Goal: Find contact information: Find contact information

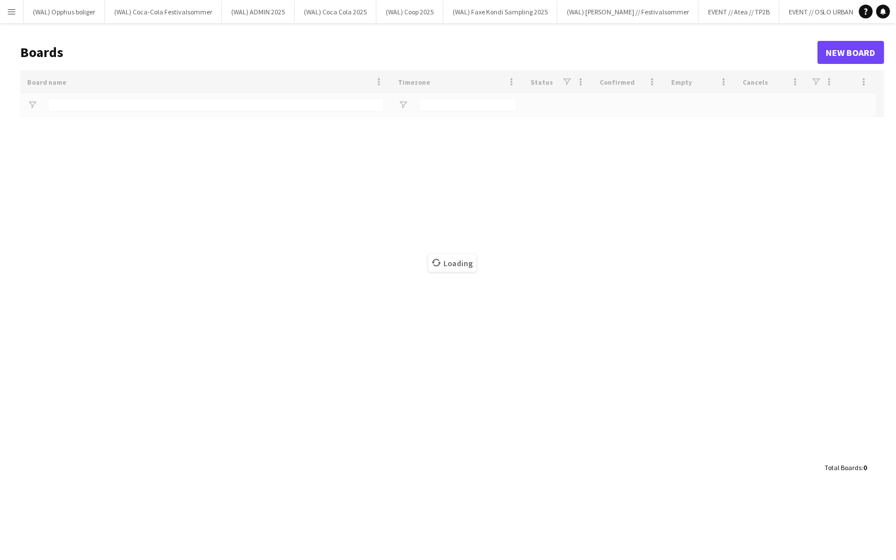
type input "****"
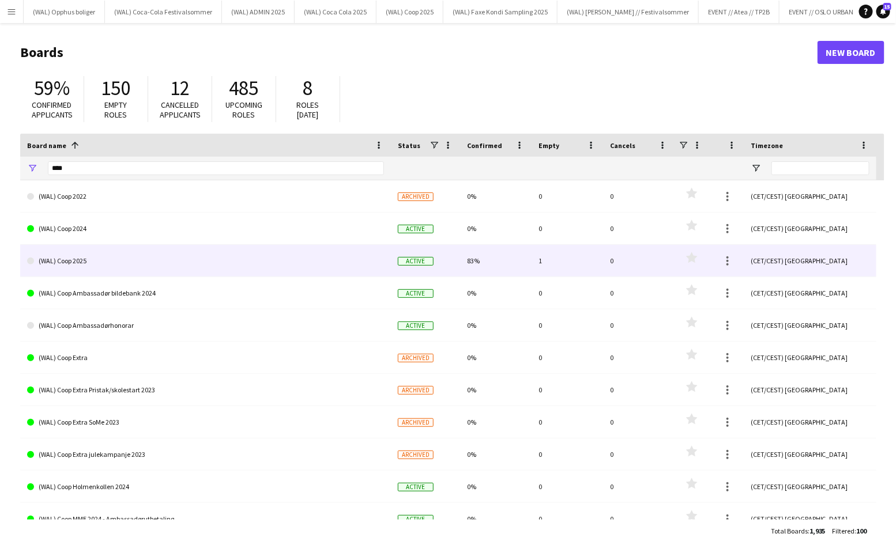
click at [137, 253] on link "(WAL) Coop 2025" at bounding box center [205, 261] width 357 height 32
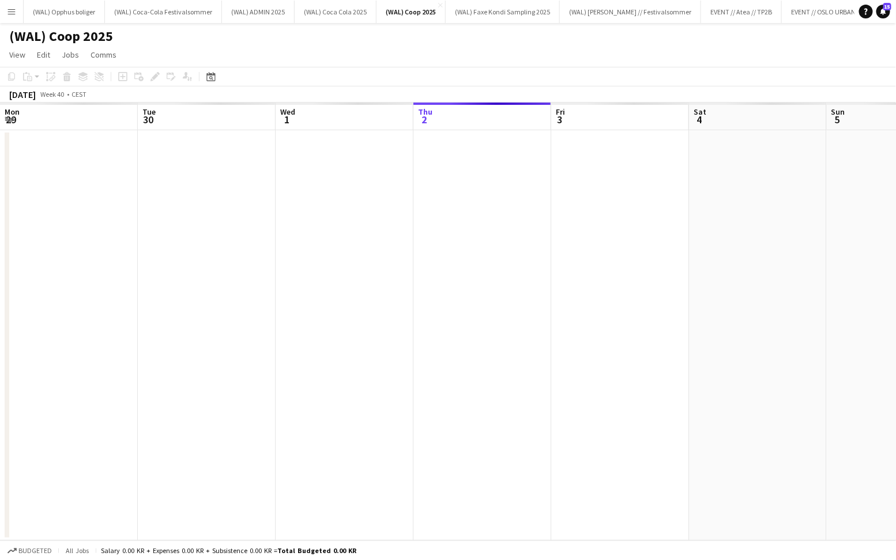
scroll to position [0, 276]
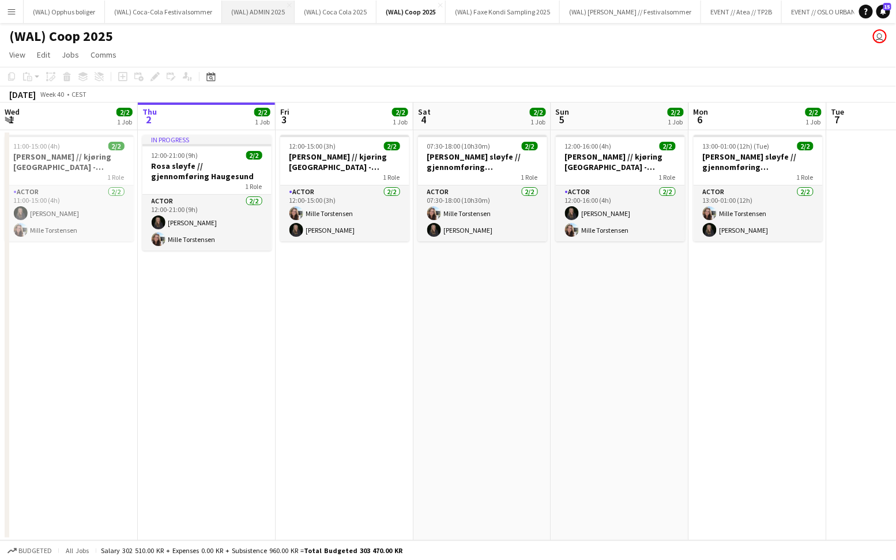
click at [250, 19] on button "(WAL) ADMIN 2025 Close" at bounding box center [258, 12] width 73 height 22
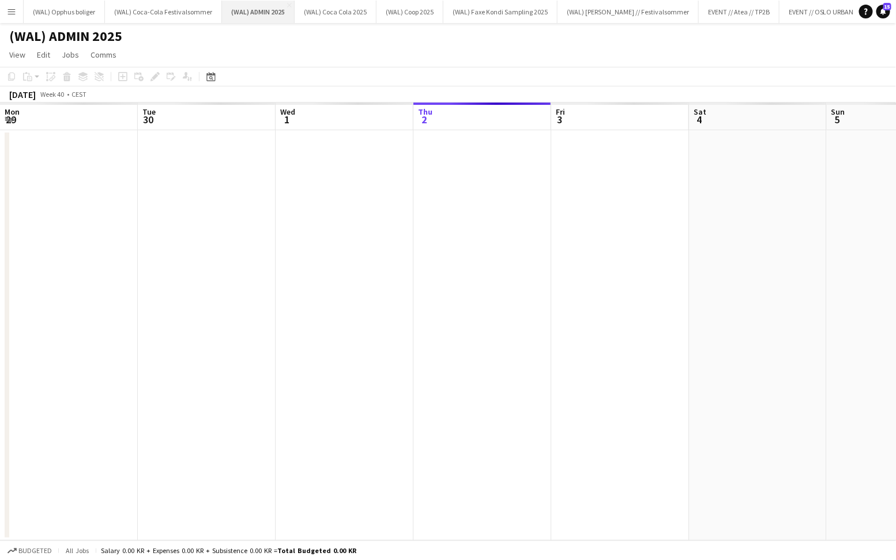
scroll to position [0, 276]
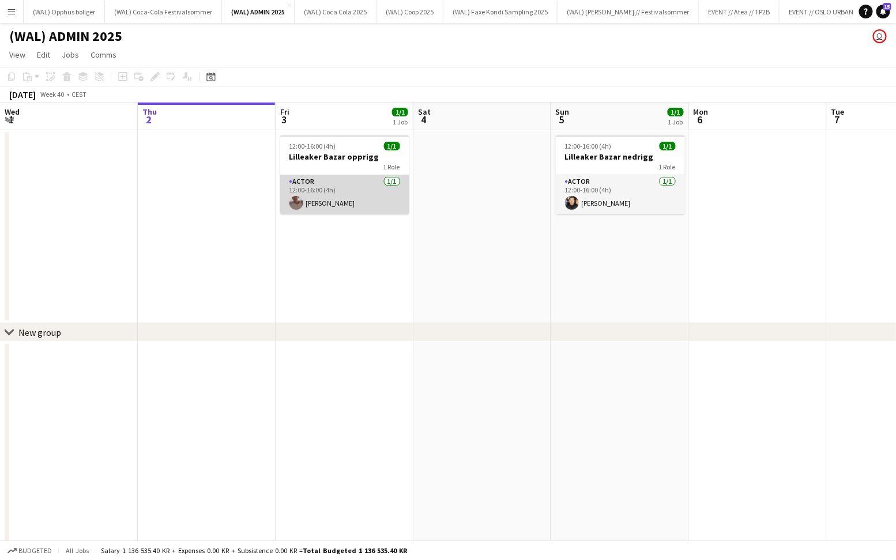
click at [307, 192] on app-card-role "Actor 1/1 12:00-16:00 (4h) Charlie Thomassen" at bounding box center [344, 194] width 129 height 39
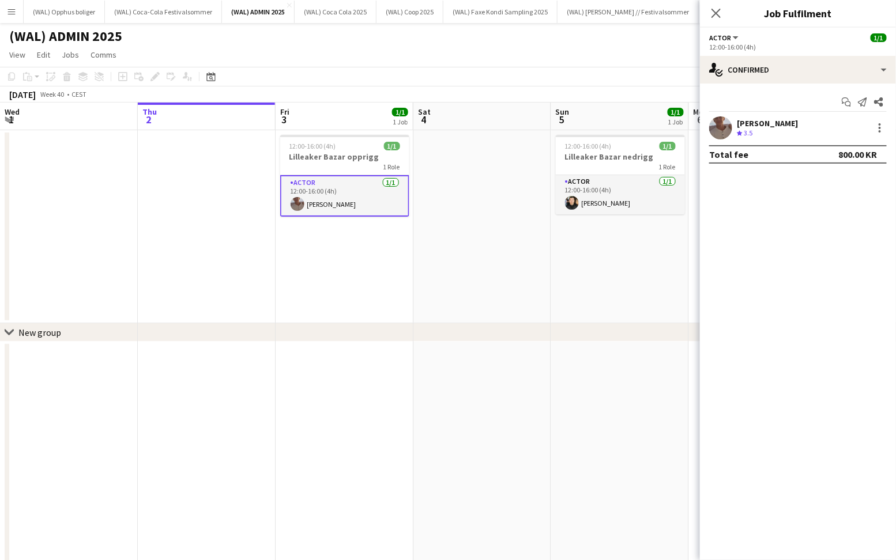
click at [721, 122] on app-user-avatar at bounding box center [720, 127] width 23 height 23
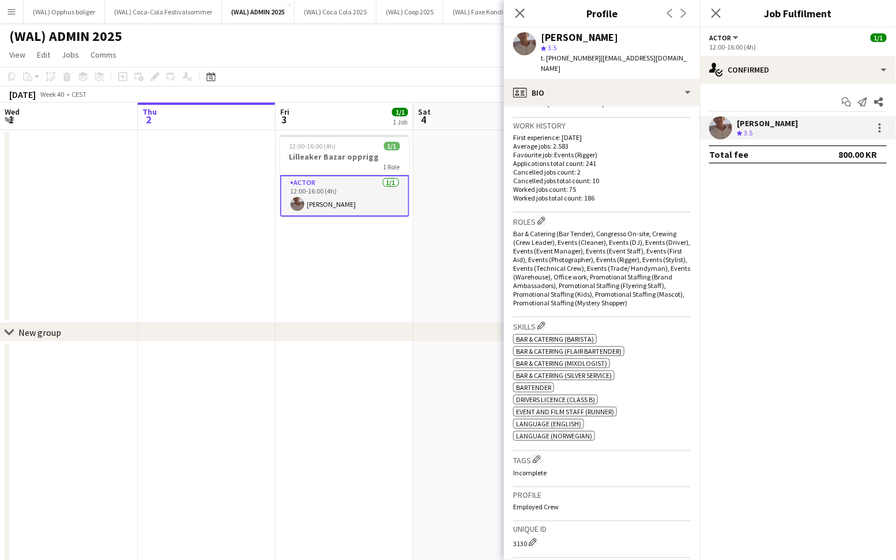
scroll to position [0, 0]
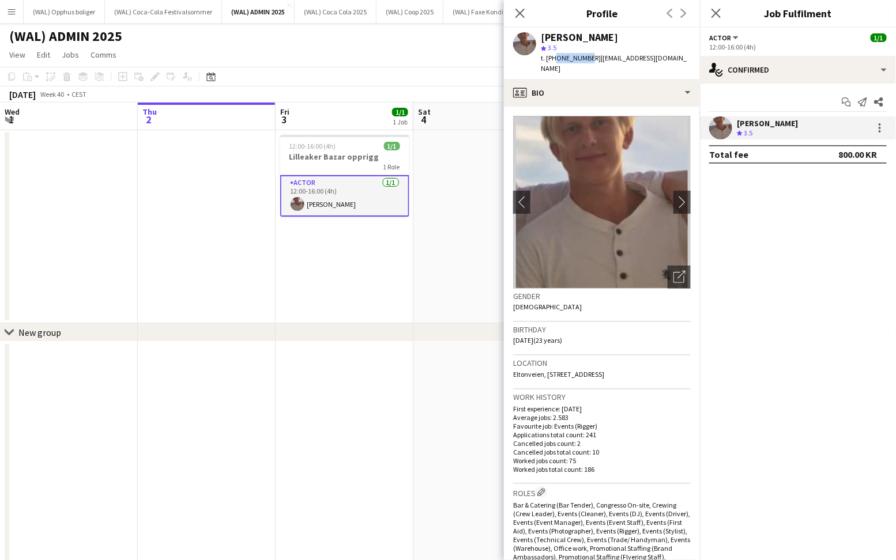
drag, startPoint x: 584, startPoint y: 58, endPoint x: 554, endPoint y: 59, distance: 29.4
click at [554, 59] on span "t. +4798479903" at bounding box center [571, 58] width 60 height 9
click at [592, 339] on div "Birthday 23-10-2001 (23 years)" at bounding box center [602, 338] width 178 height 33
drag, startPoint x: 585, startPoint y: 57, endPoint x: 546, endPoint y: 57, distance: 38.6
click at [546, 57] on span "t. +4798479903" at bounding box center [571, 58] width 60 height 9
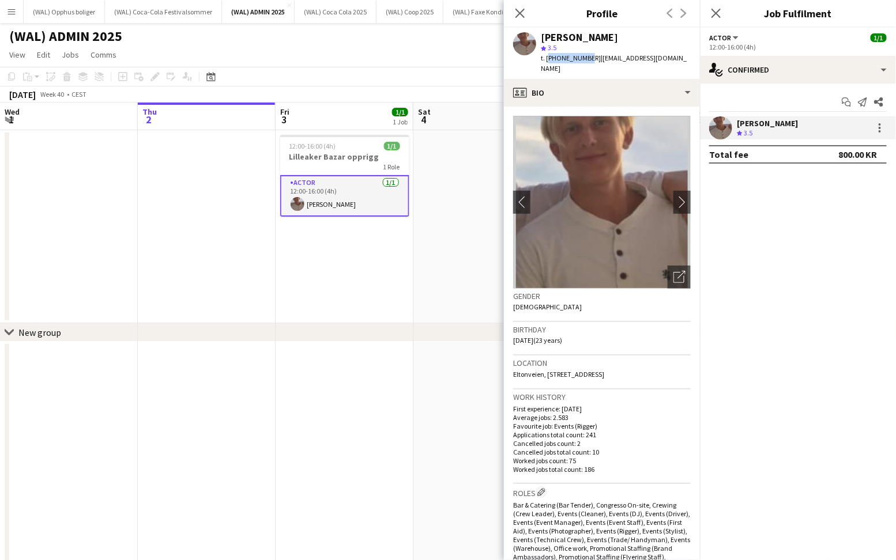
copy span "+4798479903"
